Goal: Register for event/course

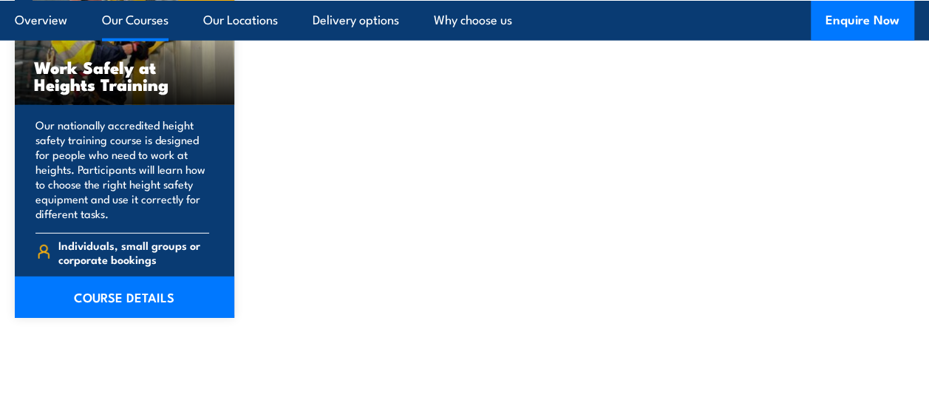
scroll to position [2019, 0]
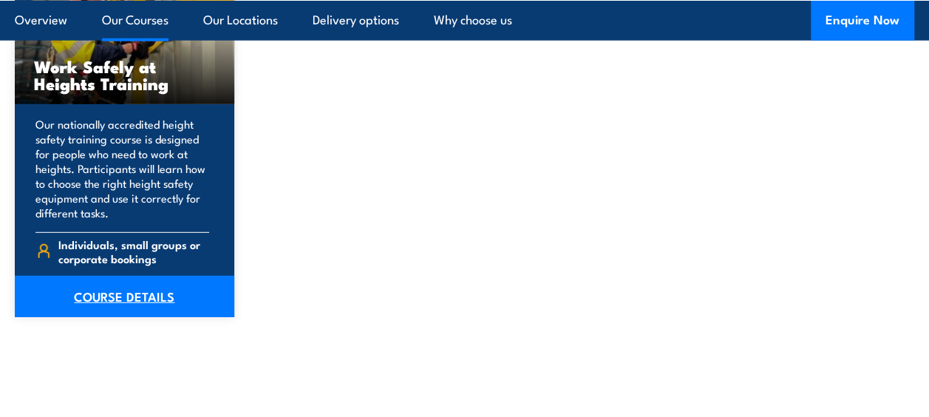
click at [114, 291] on link "COURSE DETAILS" at bounding box center [124, 296] width 219 height 41
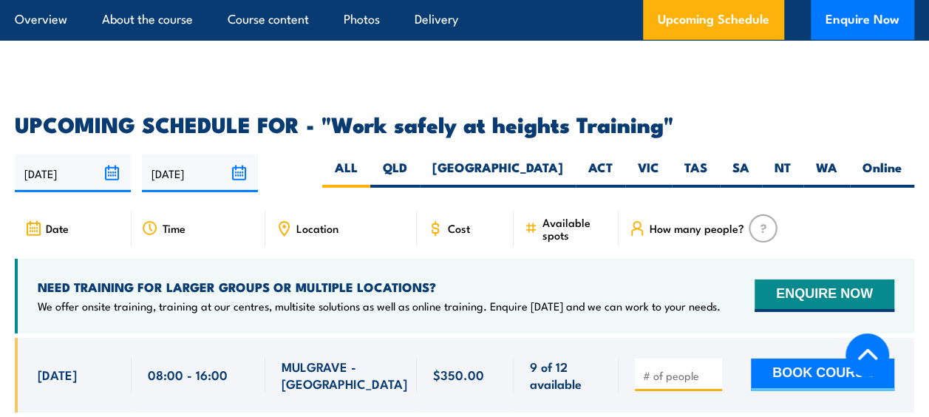
scroll to position [2232, 0]
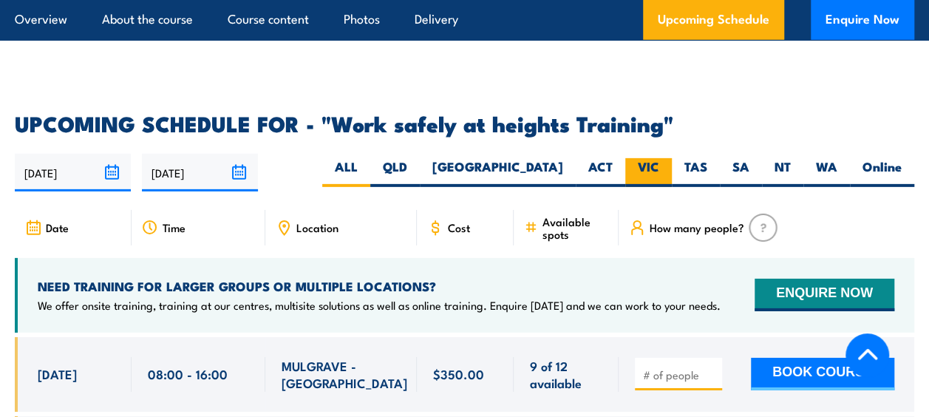
click at [654, 158] on label "VIC" at bounding box center [648, 172] width 47 height 29
click at [659, 158] on input "VIC" at bounding box center [664, 163] width 10 height 10
radio input "true"
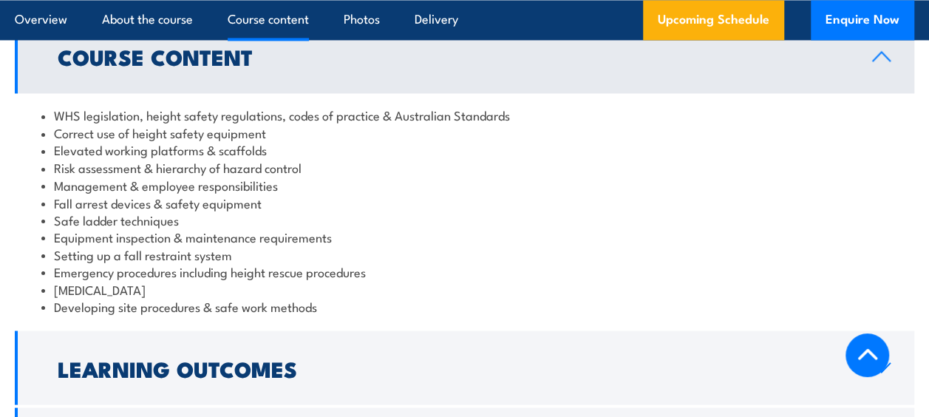
scroll to position [989, 0]
